Goal: Find specific fact: Find specific fact

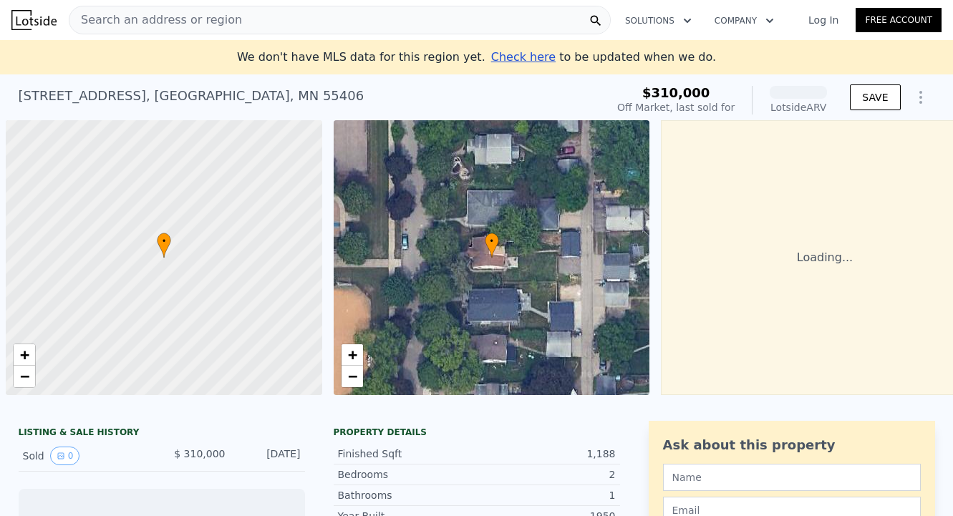
scroll to position [0, 6]
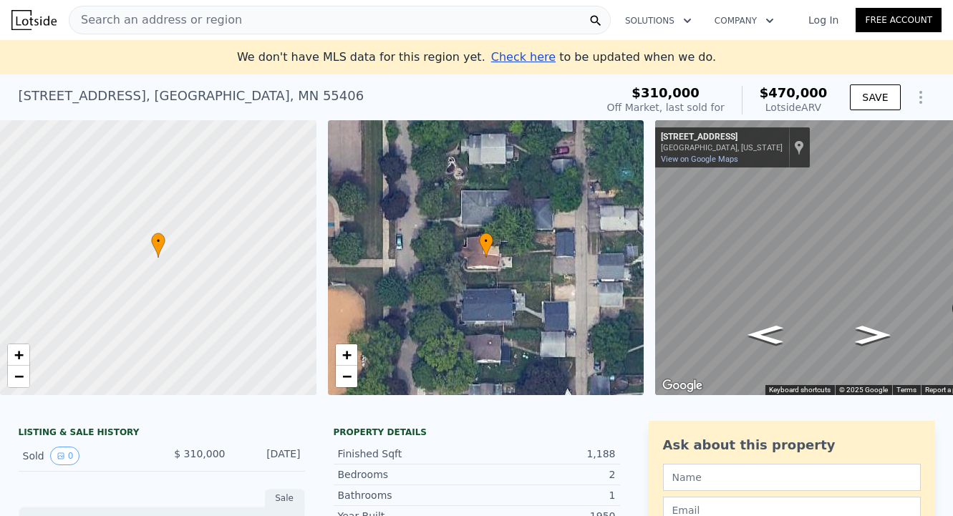
click at [163, 13] on span "Search an address or region" at bounding box center [155, 19] width 173 height 17
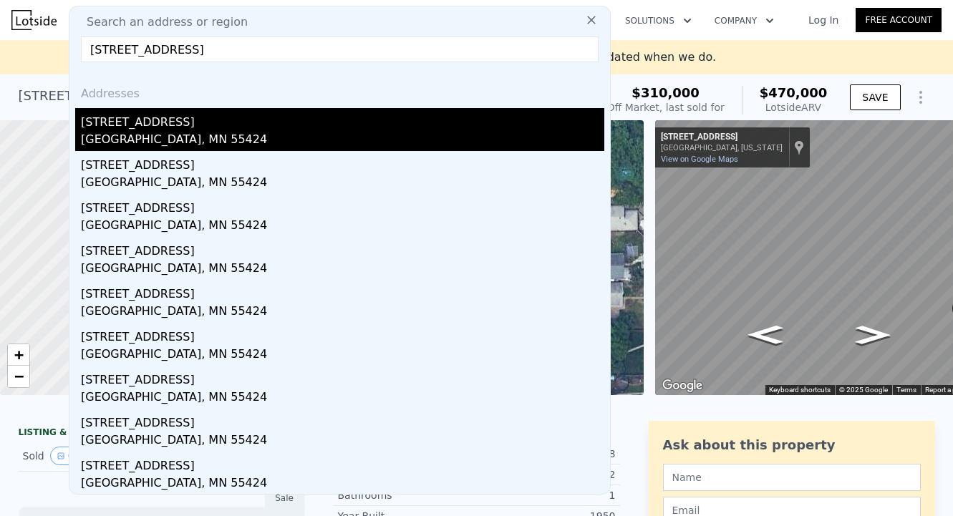
type input "[STREET_ADDRESS]"
click at [106, 139] on div "[GEOGRAPHIC_DATA], MN 55424" at bounding box center [343, 141] width 524 height 20
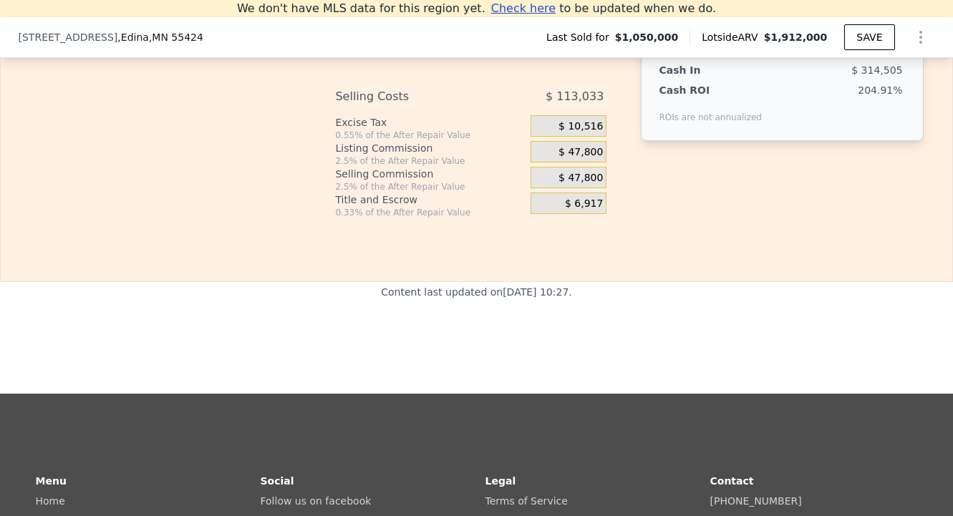
scroll to position [2600, 0]
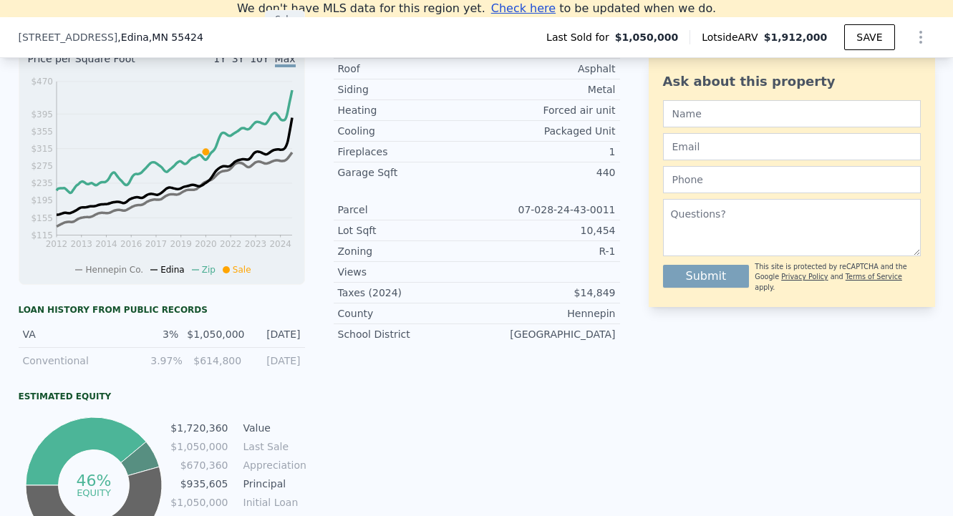
scroll to position [249, 0]
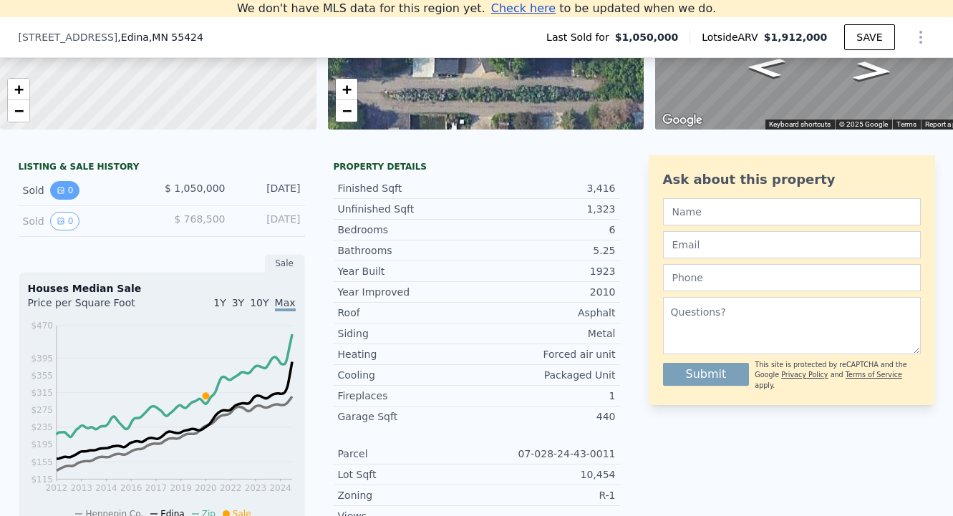
click at [62, 191] on icon "View historical data" at bounding box center [61, 190] width 9 height 9
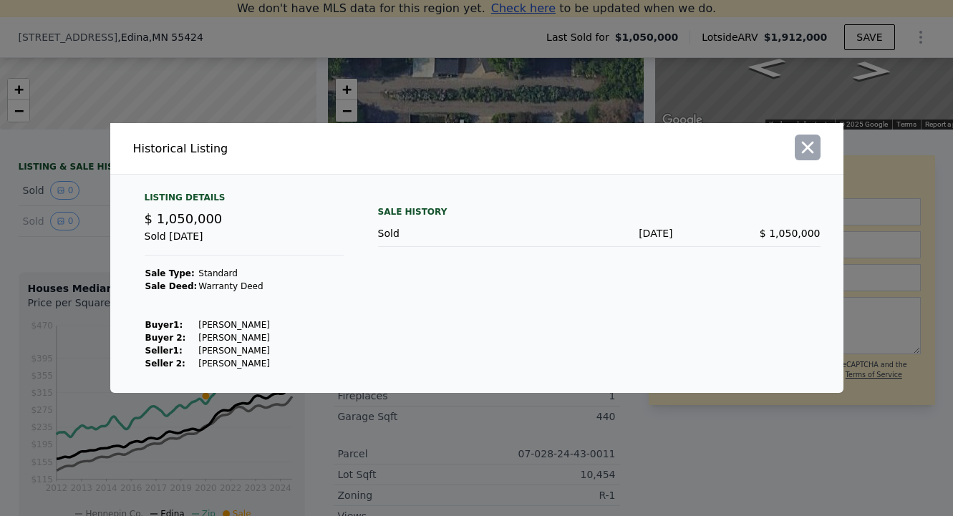
click at [811, 152] on icon "button" at bounding box center [807, 148] width 12 height 12
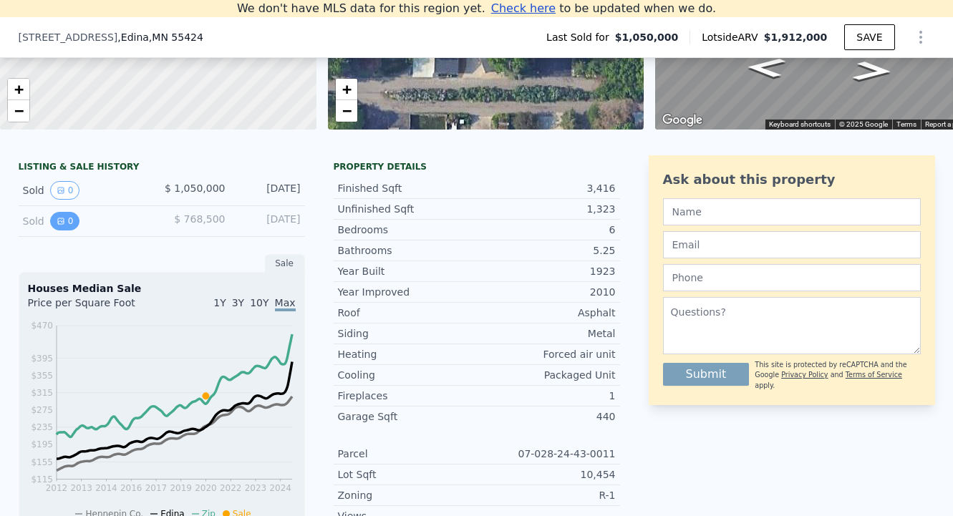
click at [64, 218] on button "0" at bounding box center [65, 221] width 30 height 19
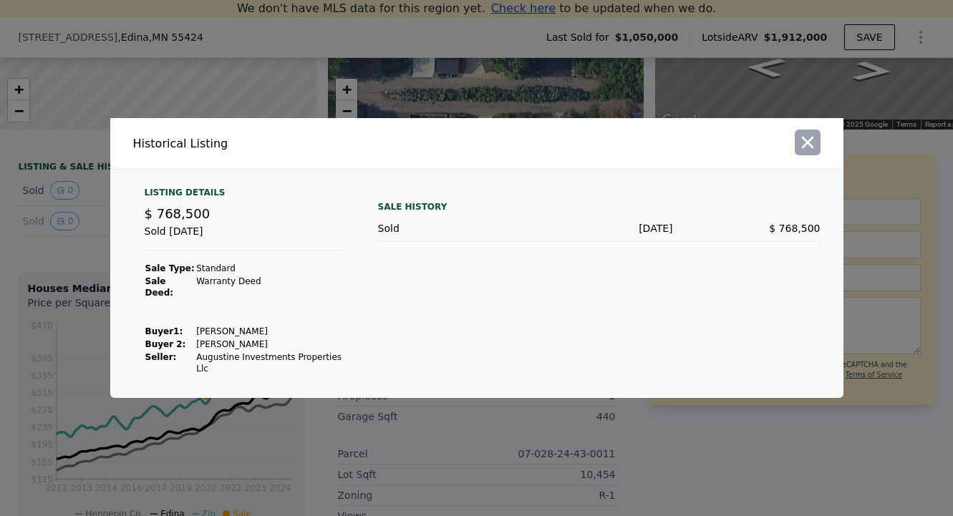
click at [805, 147] on icon "button" at bounding box center [808, 142] width 20 height 20
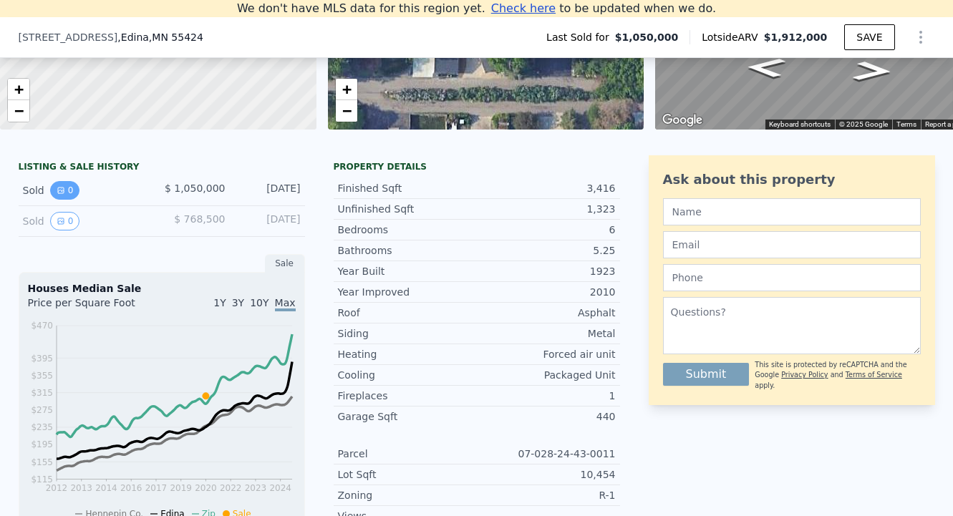
click at [65, 188] on button "0" at bounding box center [65, 190] width 30 height 19
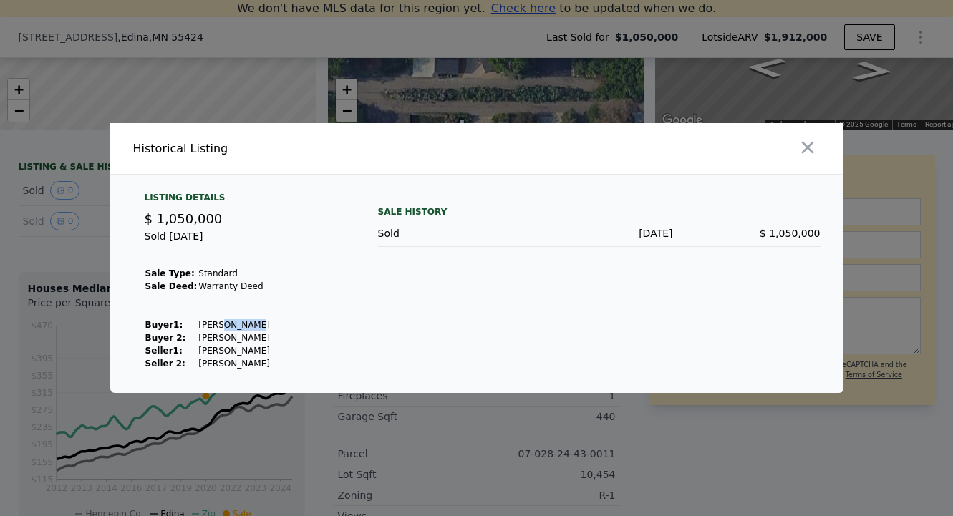
drag, startPoint x: 250, startPoint y: 327, endPoint x: 216, endPoint y: 328, distance: 33.7
click at [216, 328] on td "Zech Anthony" at bounding box center [234, 325] width 73 height 13
copy td "Anthony"
